Goal: Information Seeking & Learning: Find specific fact

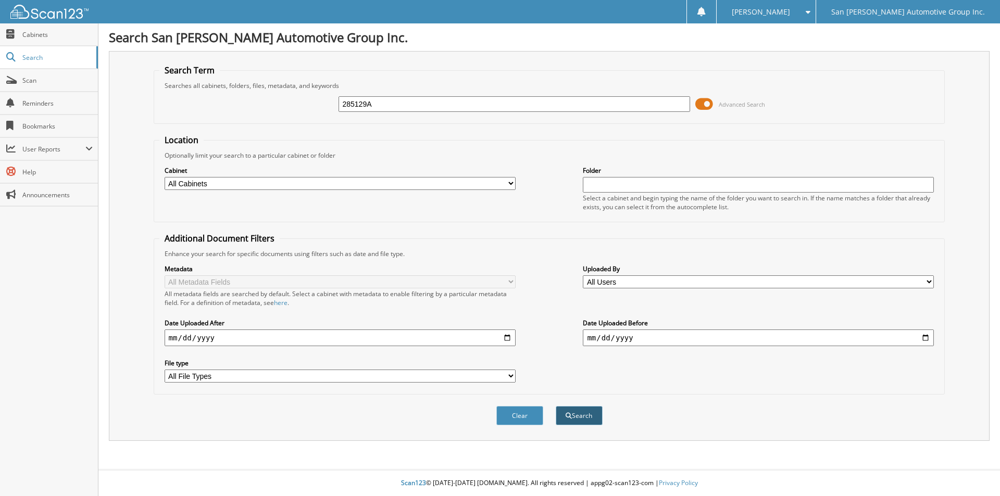
type input "285129A"
click at [583, 419] on button "Search" at bounding box center [579, 415] width 47 height 19
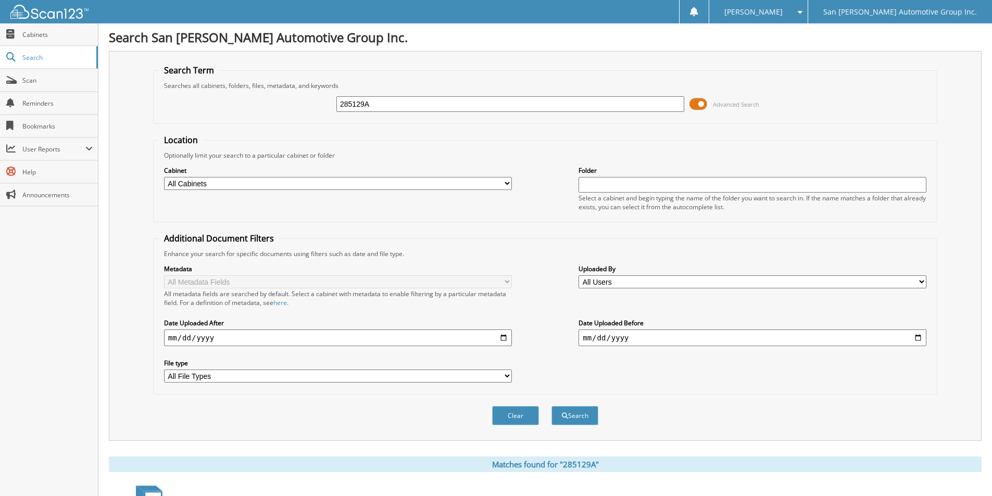
drag, startPoint x: 409, startPoint y: 114, endPoint x: 278, endPoint y: 104, distance: 131.1
click at [282, 105] on div "285129A Advanced Search" at bounding box center [545, 104] width 773 height 28
drag, startPoint x: 402, startPoint y: 113, endPoint x: 247, endPoint y: 84, distance: 157.4
click at [303, 108] on div "285129A Advanced Search" at bounding box center [545, 104] width 773 height 28
paste input "22852C"
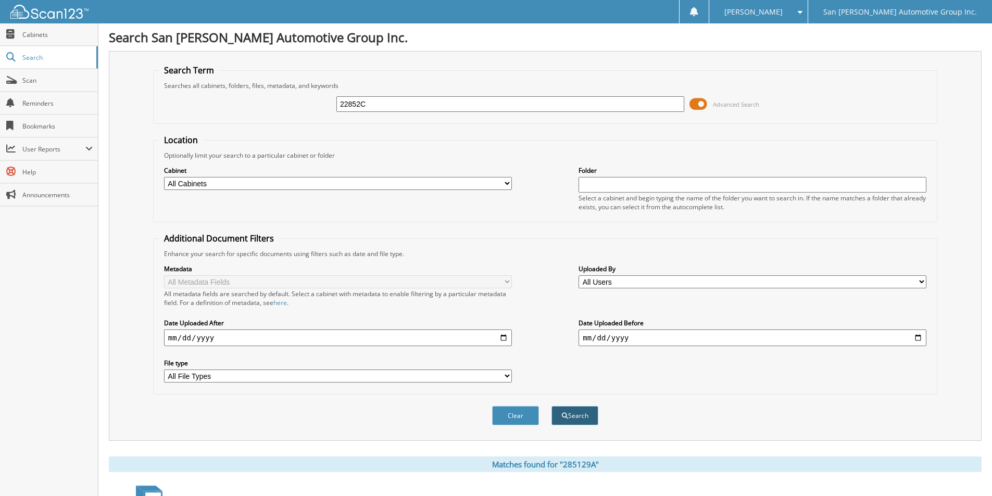
type input "22852C"
click at [574, 417] on button "Search" at bounding box center [575, 415] width 47 height 19
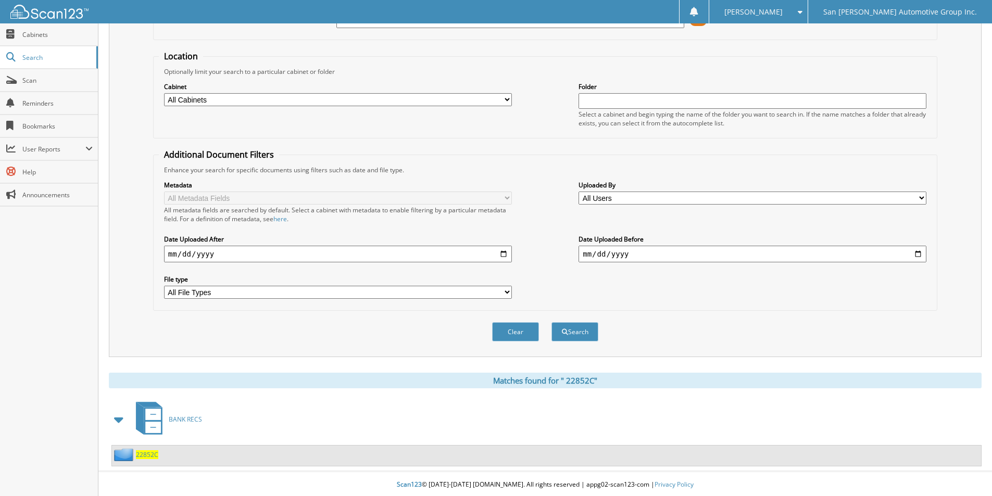
scroll to position [86, 0]
click at [154, 453] on span "2 2 8 5 2 C" at bounding box center [147, 453] width 22 height 9
